Goal: Navigation & Orientation: Find specific page/section

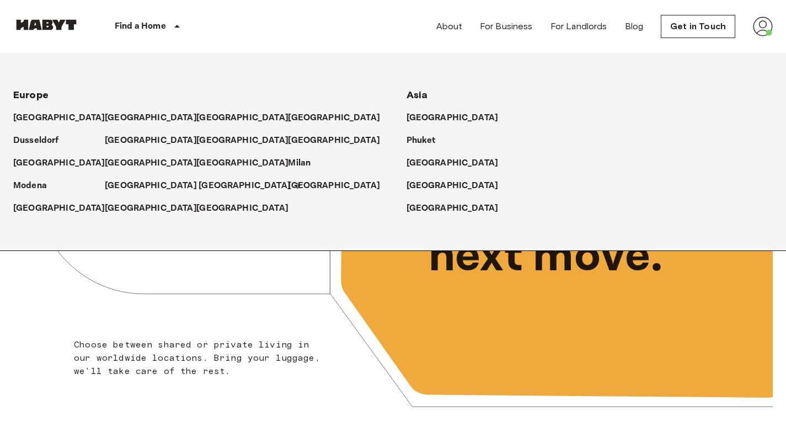
click at [199, 184] on p "[GEOGRAPHIC_DATA]" at bounding box center [245, 185] width 92 height 13
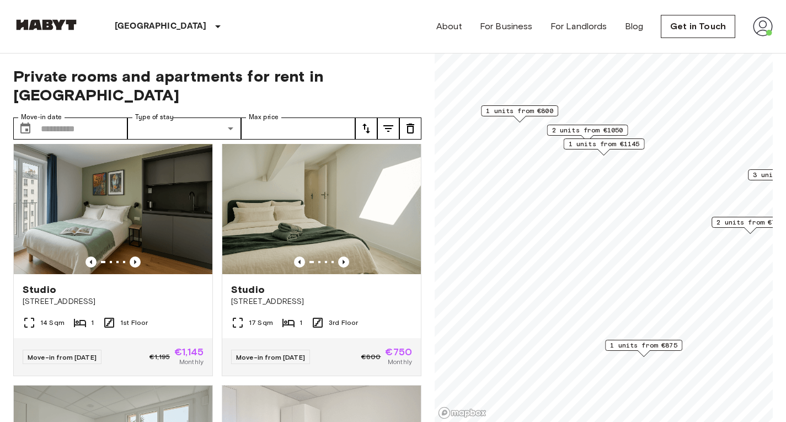
scroll to position [740, 0]
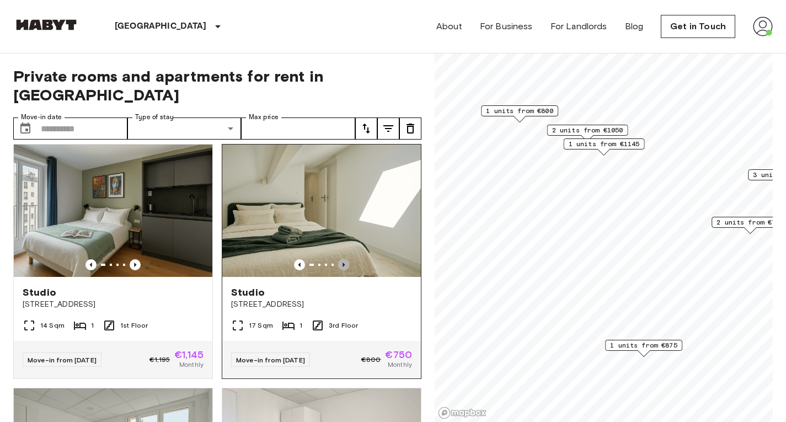
click at [339, 259] on icon "Previous image" at bounding box center [343, 264] width 11 height 11
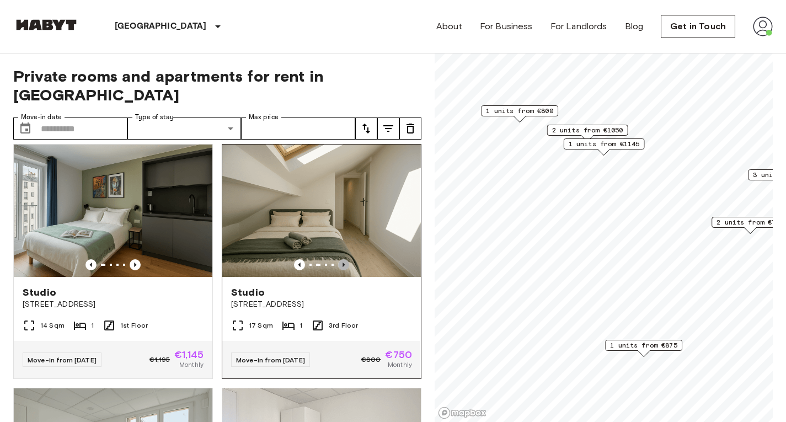
click at [339, 259] on icon "Previous image" at bounding box center [343, 264] width 11 height 11
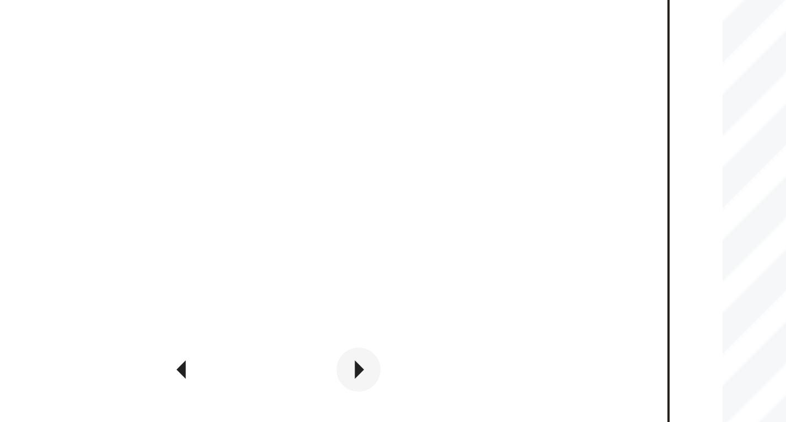
scroll to position [718, 0]
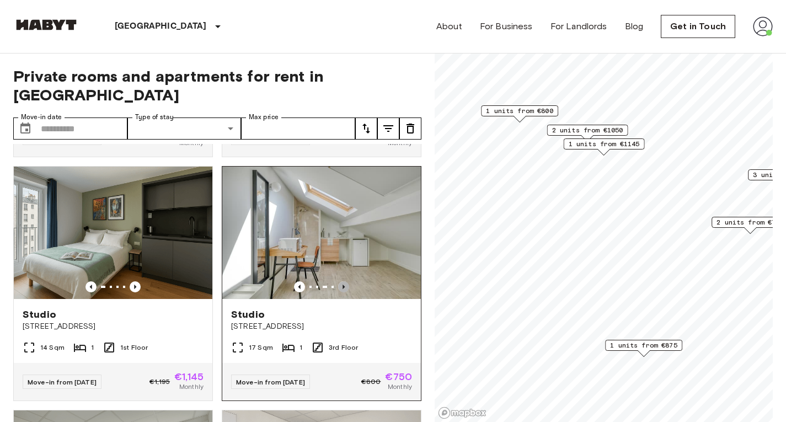
click at [339, 281] on icon "Previous image" at bounding box center [343, 286] width 11 height 11
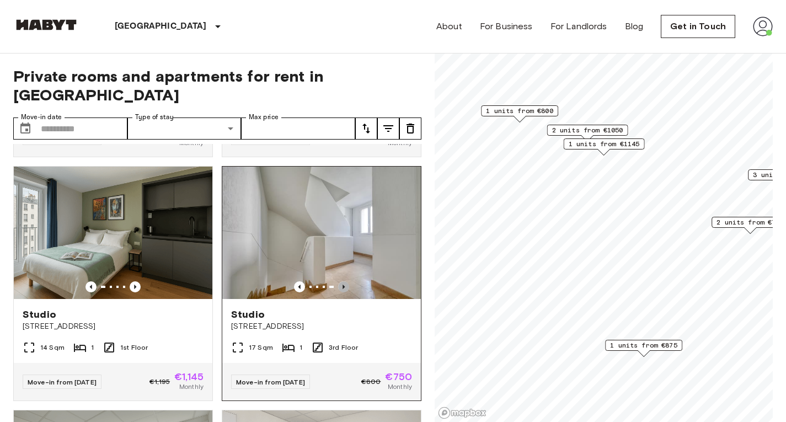
click at [339, 281] on icon "Previous image" at bounding box center [343, 286] width 11 height 11
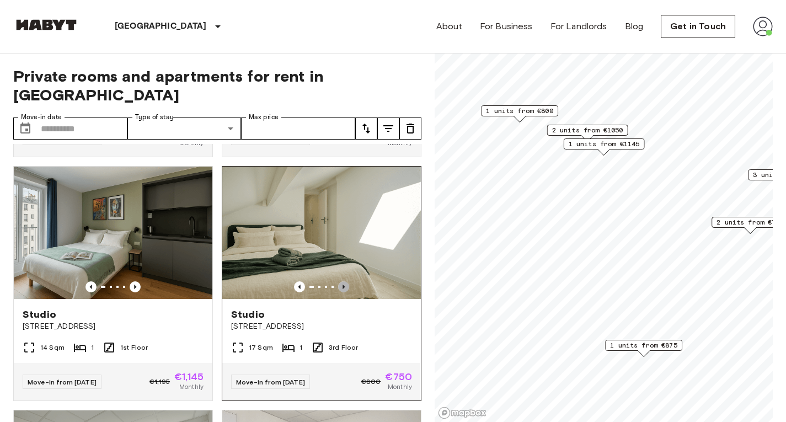
click at [339, 281] on icon "Previous image" at bounding box center [343, 286] width 11 height 11
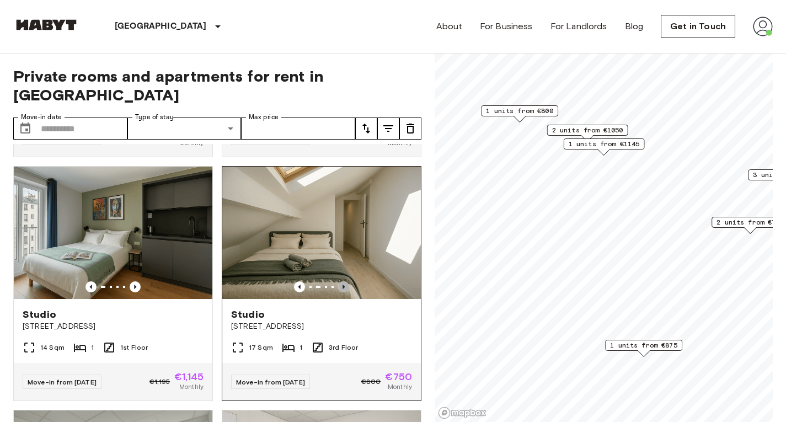
click at [339, 281] on icon "Previous image" at bounding box center [343, 286] width 11 height 11
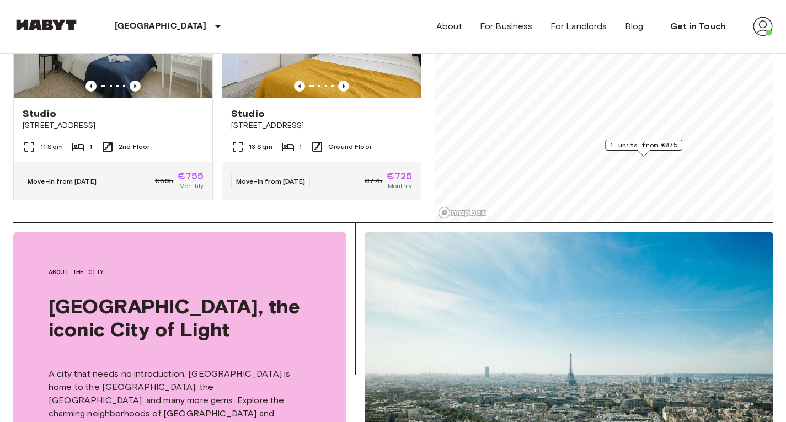
scroll to position [0, 0]
